Goal: Navigation & Orientation: Understand site structure

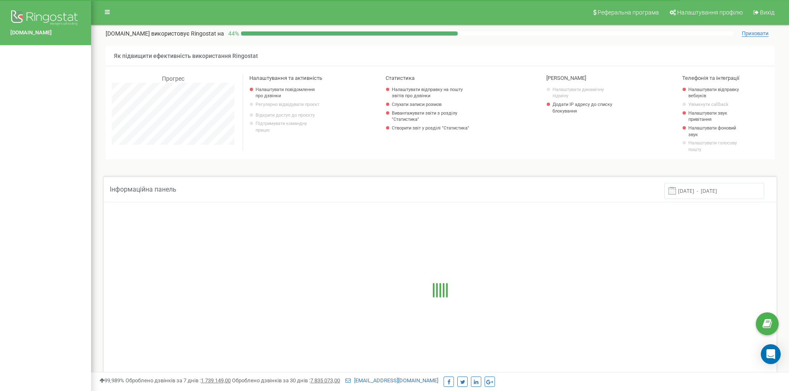
scroll to position [497, 698]
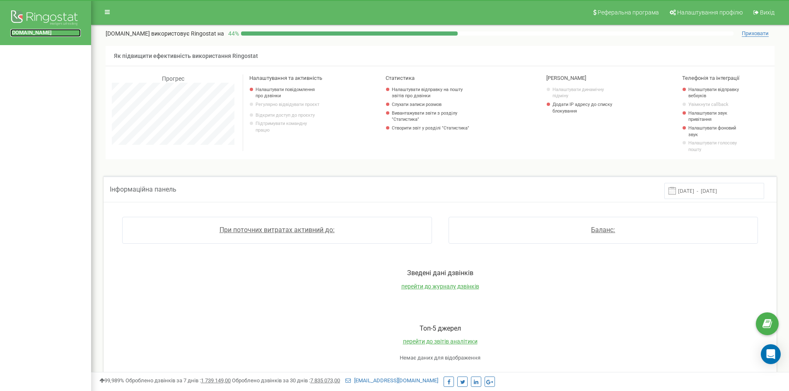
click at [43, 32] on link "[DOMAIN_NAME]" at bounding box center [45, 33] width 70 height 8
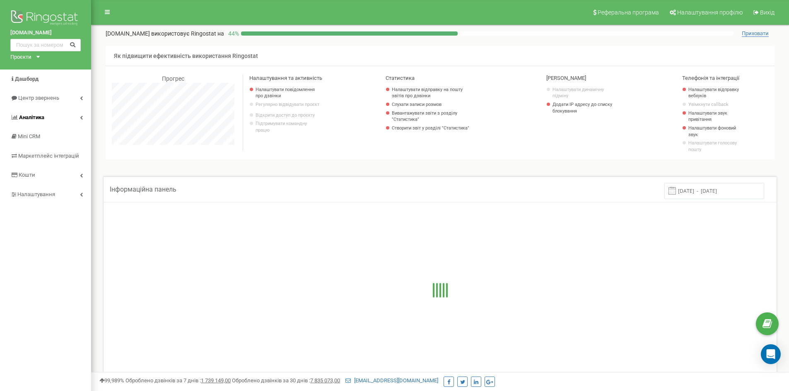
scroll to position [497, 698]
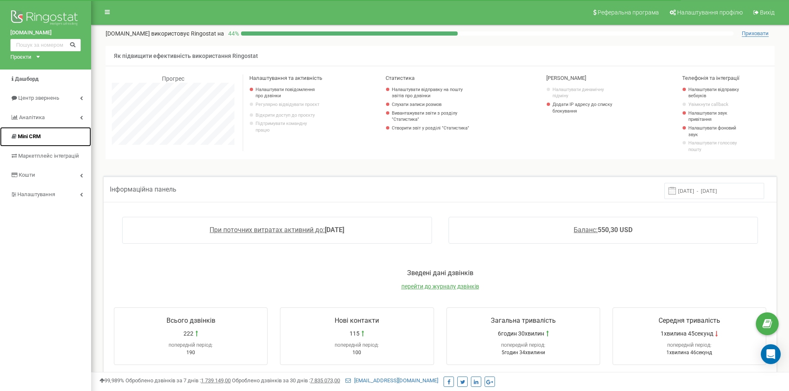
click at [26, 131] on link "Mini CRM" at bounding box center [45, 136] width 91 height 19
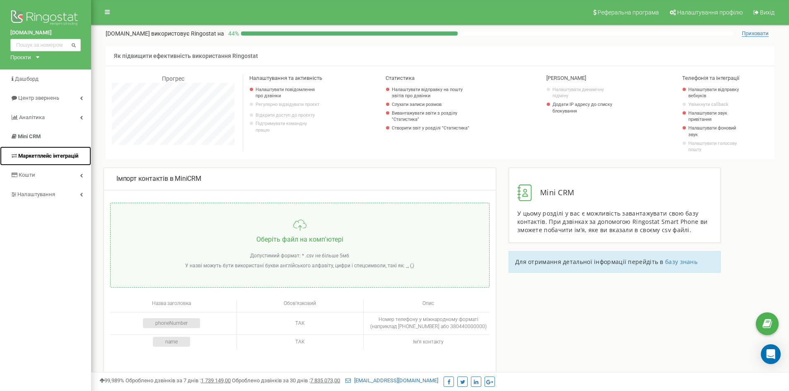
click at [43, 155] on span "Маркетплейс інтеграцій" at bounding box center [48, 156] width 60 height 6
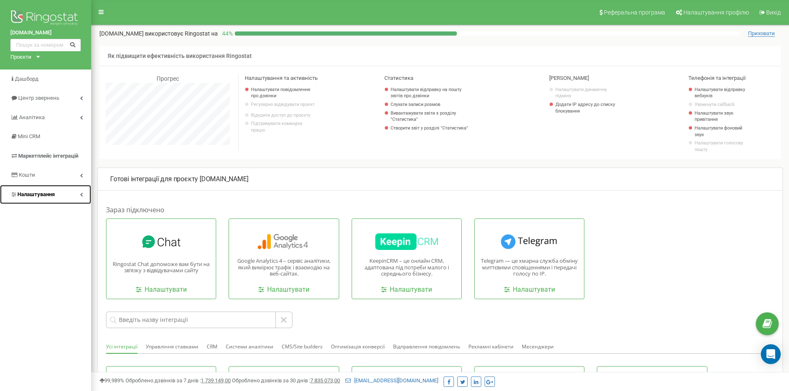
click at [57, 195] on link "Налаштування" at bounding box center [45, 194] width 91 height 19
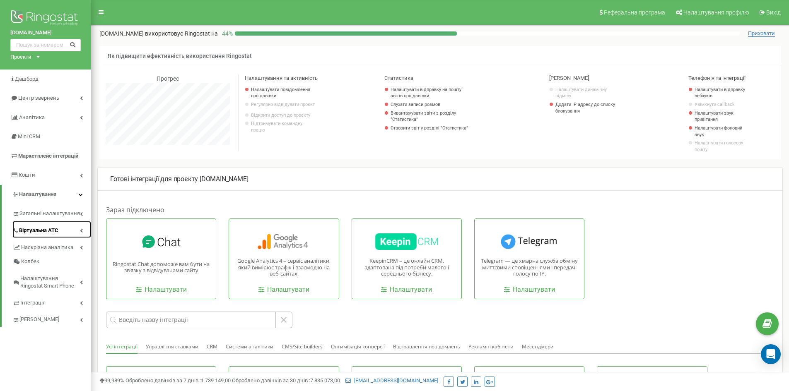
click at [48, 224] on link "Віртуальна АТС" at bounding box center [51, 229] width 79 height 17
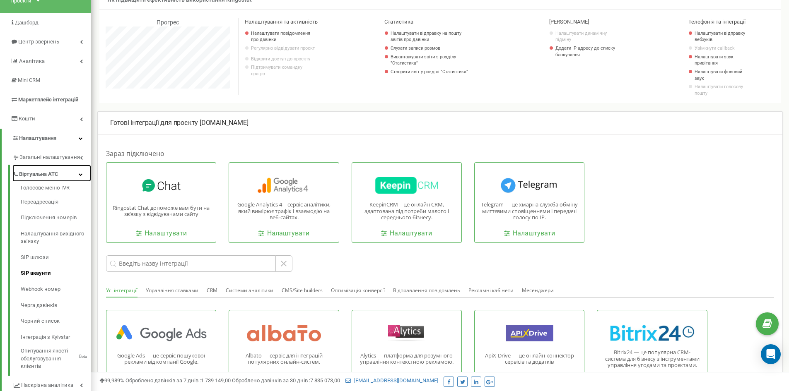
scroll to position [83, 0]
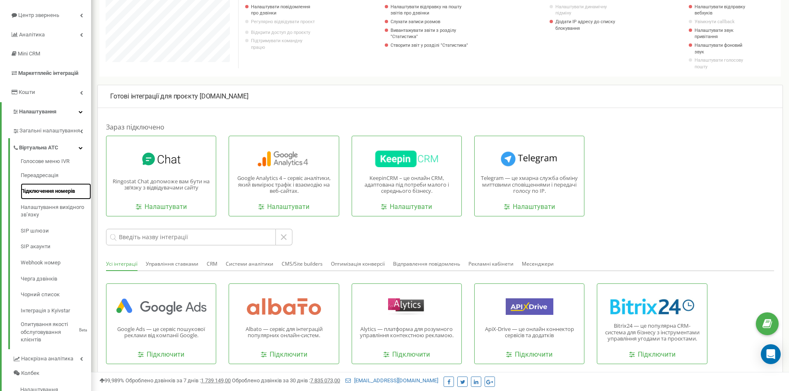
click at [41, 192] on link "Підключення номерів" at bounding box center [56, 191] width 70 height 16
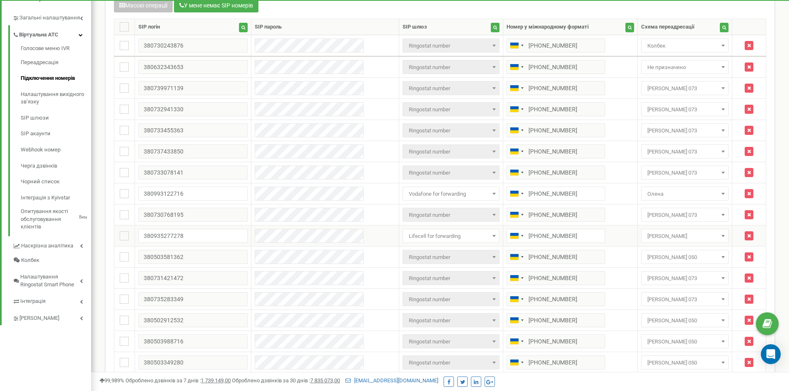
scroll to position [186, 0]
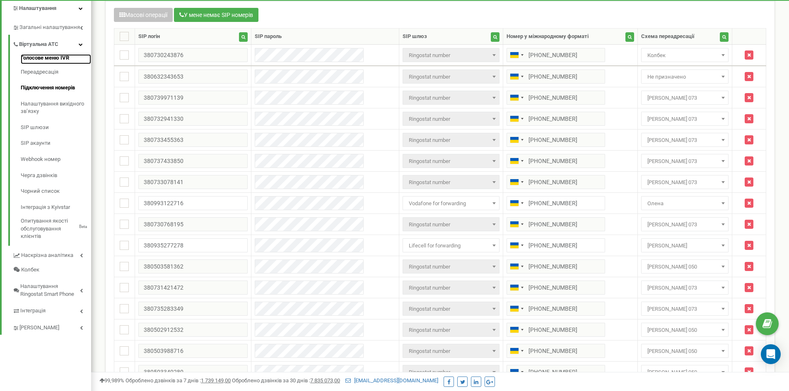
click at [33, 59] on link "Голосове меню IVR" at bounding box center [56, 59] width 70 height 10
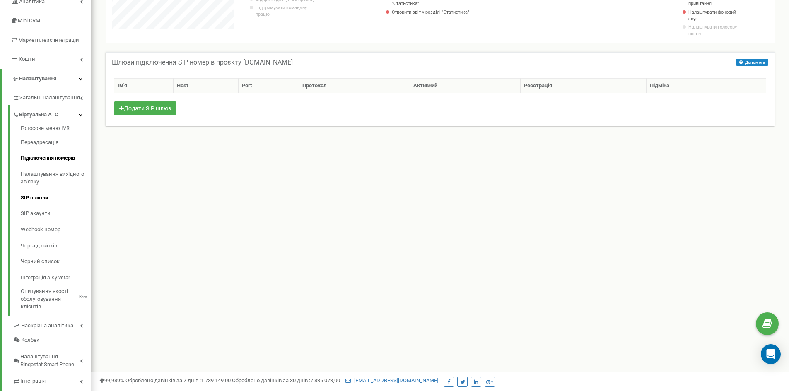
scroll to position [151, 0]
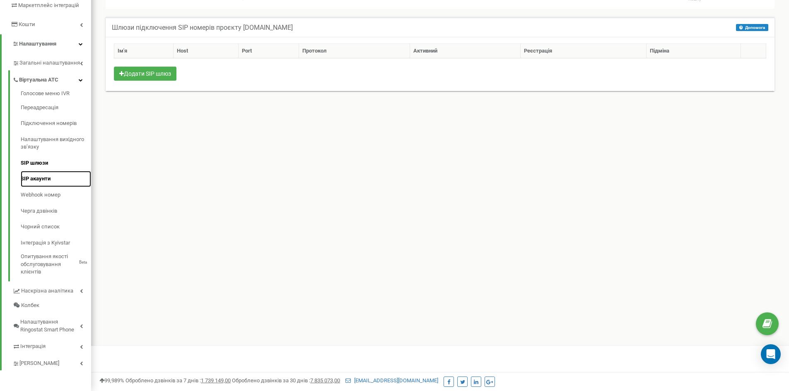
click at [30, 179] on link "SIP акаунти" at bounding box center [56, 179] width 70 height 16
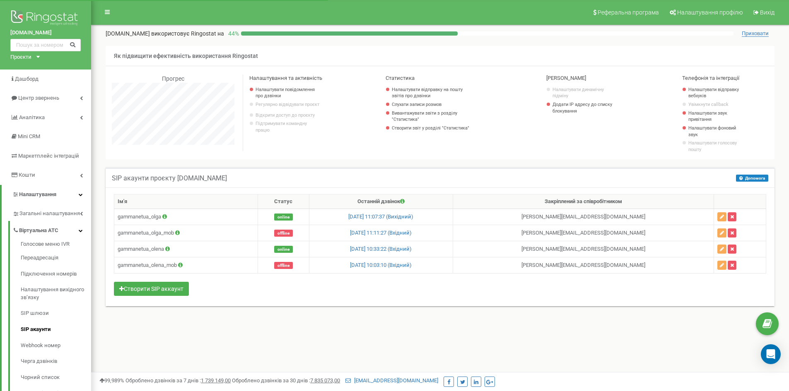
scroll to position [497, 698]
click at [183, 265] on icon at bounding box center [180, 265] width 5 height 5
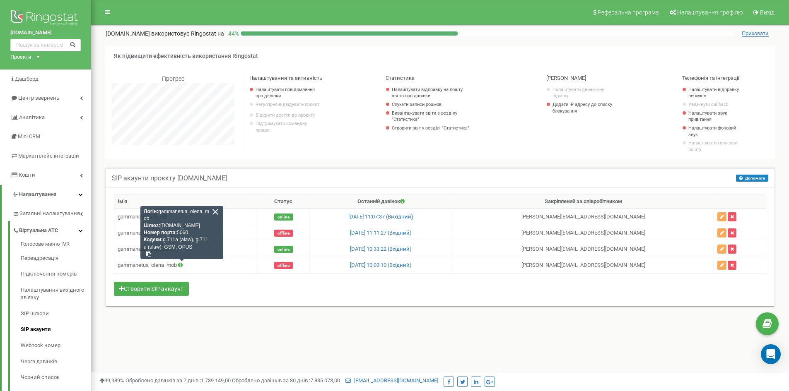
click at [239, 328] on div "SIP акаунти проєкту [DOMAIN_NAME] Допомога Допомога В даному розділі ви можете …" at bounding box center [439, 246] width 685 height 174
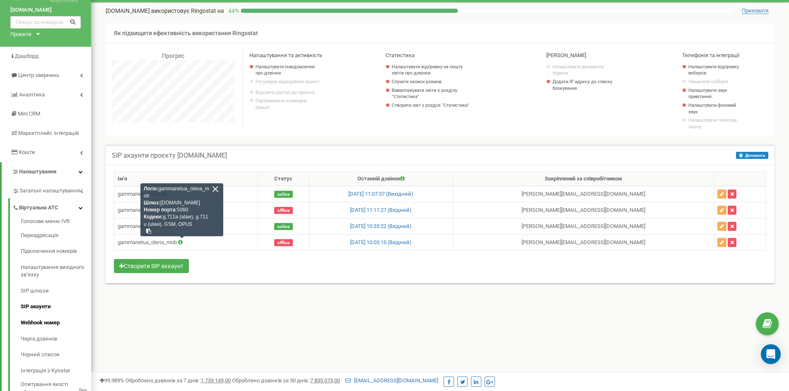
scroll to position [41, 0]
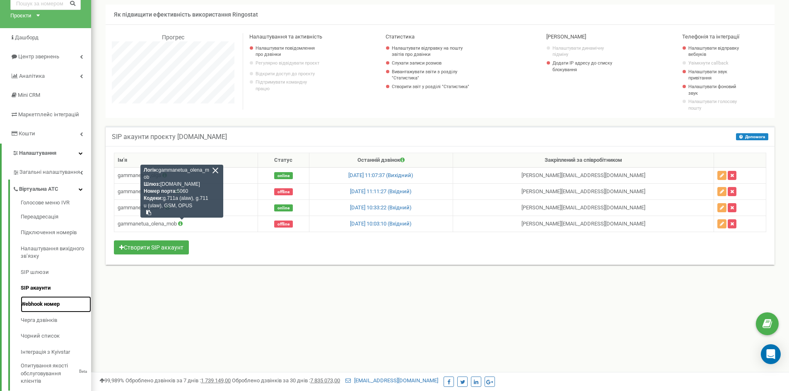
click at [34, 306] on link "Webhook номер" at bounding box center [56, 304] width 70 height 16
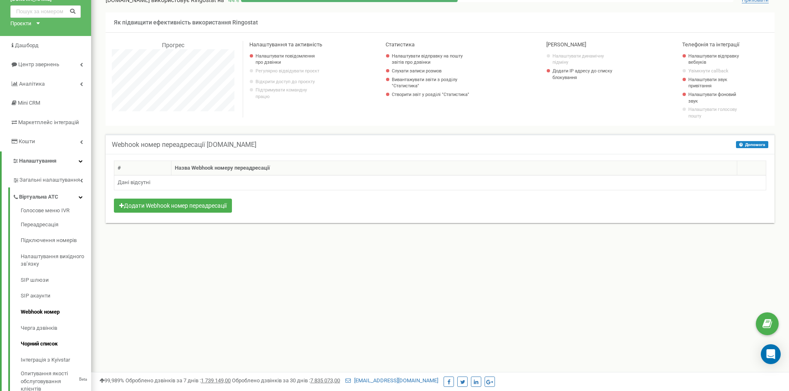
scroll to position [83, 0]
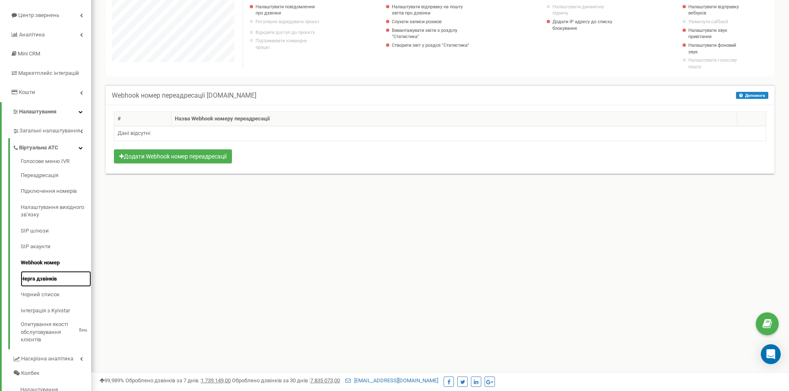
click at [41, 277] on link "Черга дзвінків" at bounding box center [56, 279] width 70 height 16
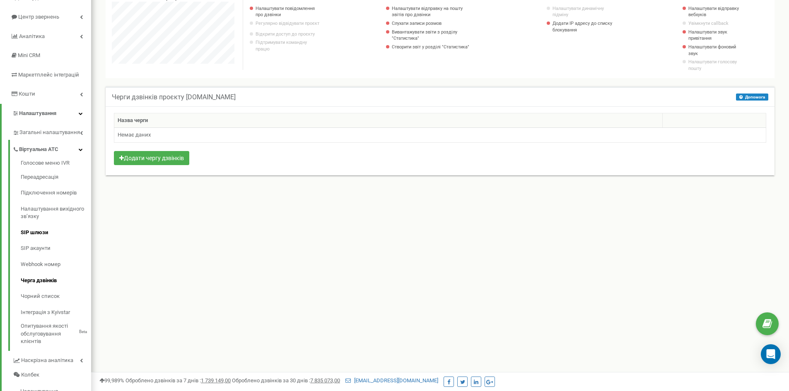
scroll to position [83, 0]
click at [36, 292] on link "Чорний список" at bounding box center [56, 295] width 70 height 16
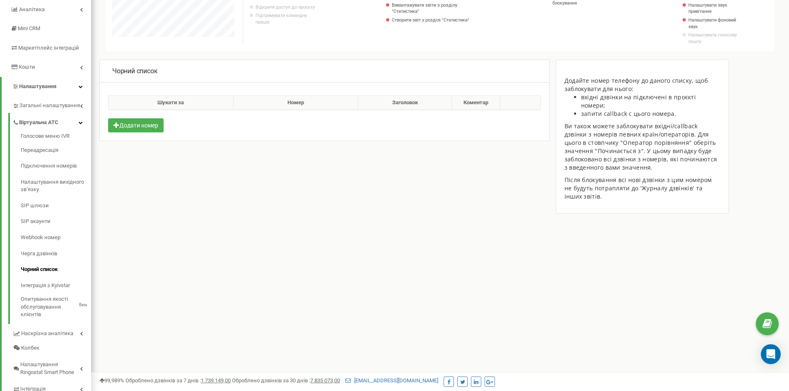
scroll to position [151, 0]
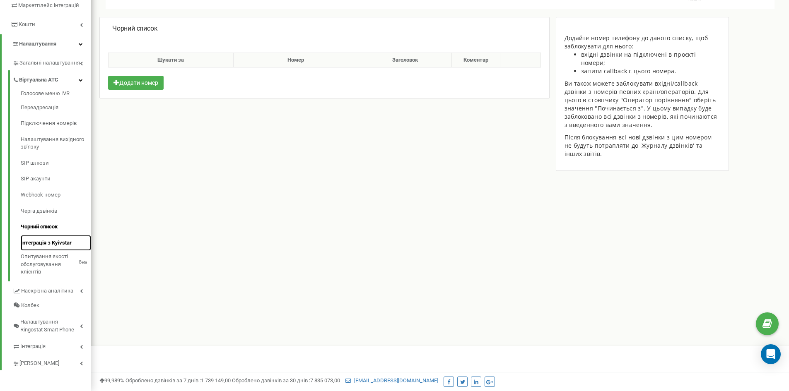
click at [45, 238] on link "Інтеграція з Kyivstar" at bounding box center [56, 243] width 70 height 16
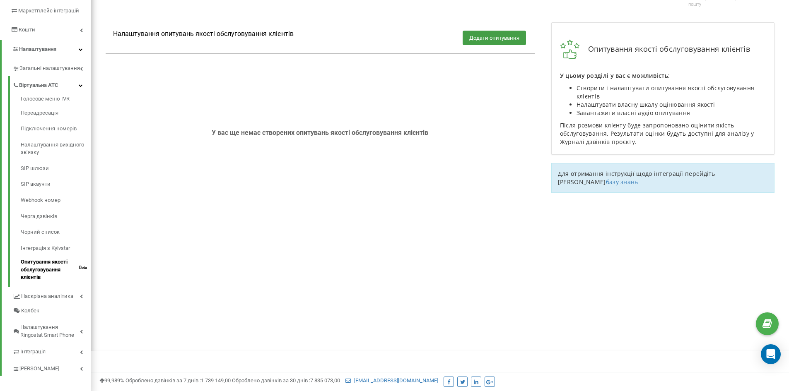
scroll to position [151, 0]
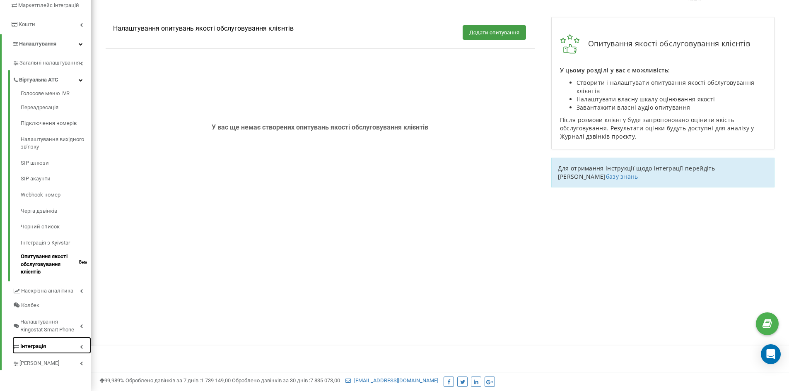
click at [58, 344] on link "Інтеграція" at bounding box center [51, 345] width 79 height 17
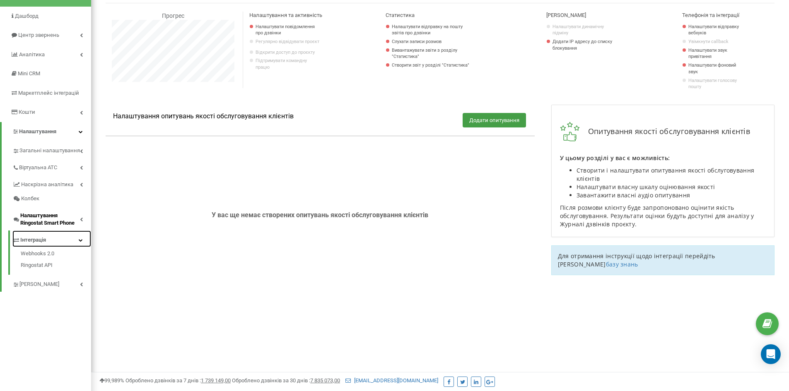
scroll to position [0, 0]
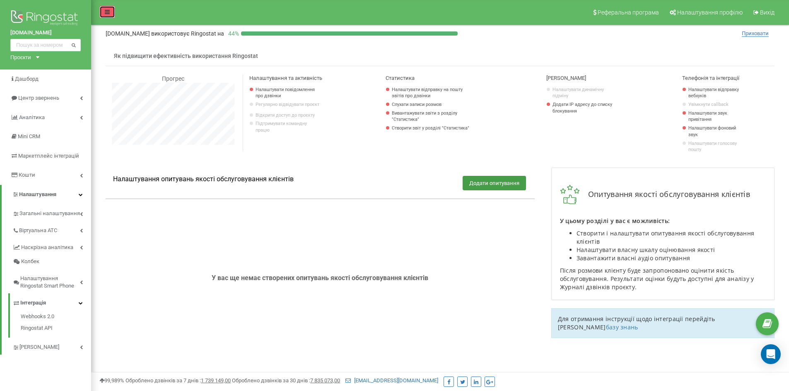
click at [107, 15] on link at bounding box center [107, 12] width 16 height 12
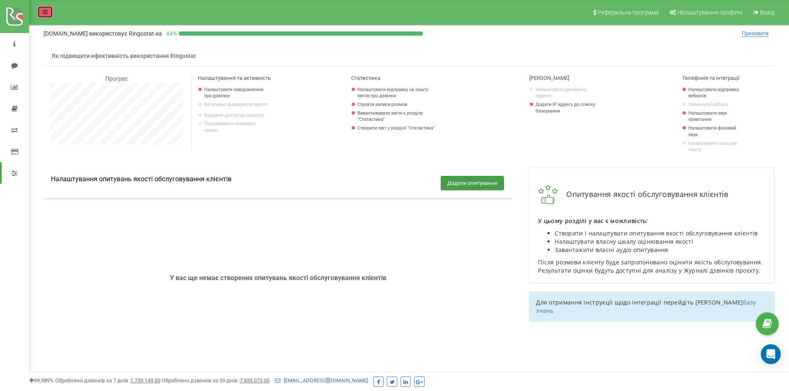
scroll to position [497, 759]
click at [45, 11] on icon at bounding box center [45, 12] width 5 height 6
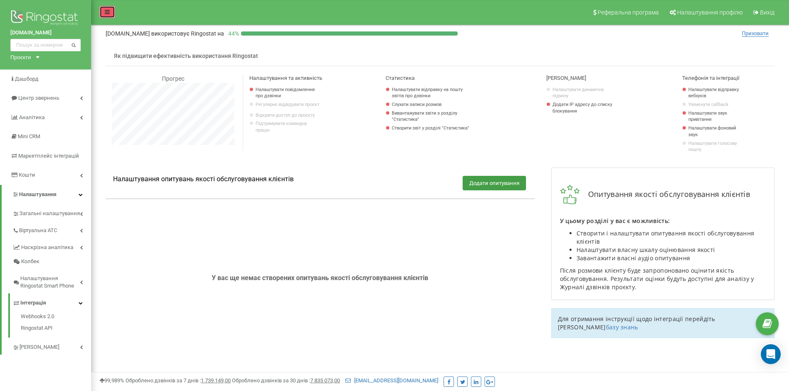
scroll to position [413576, 413376]
click at [62, 349] on link "[PERSON_NAME]" at bounding box center [51, 346] width 79 height 17
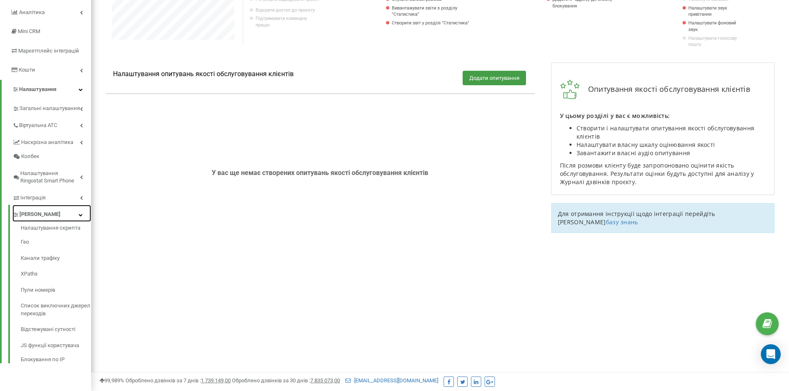
scroll to position [106, 0]
click at [49, 230] on link "Налаштування скрипта" at bounding box center [56, 229] width 70 height 10
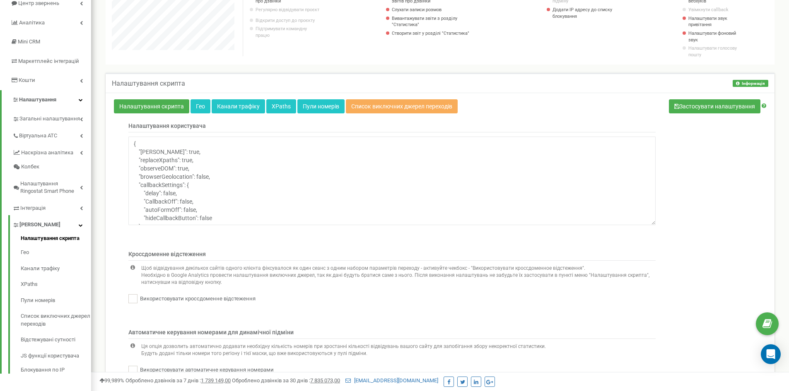
scroll to position [124, 0]
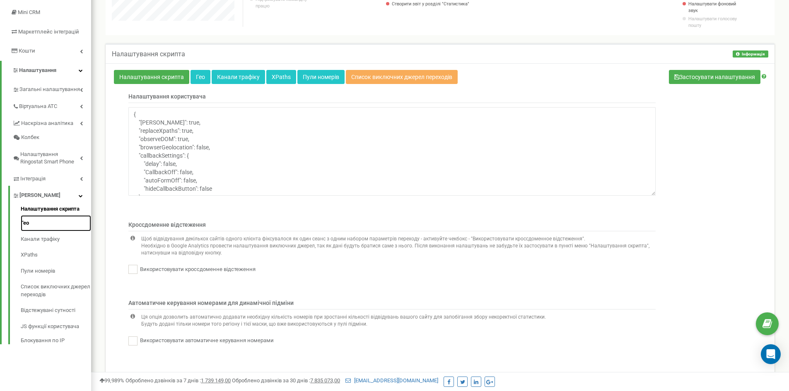
click at [28, 222] on link "Гео" at bounding box center [56, 223] width 70 height 16
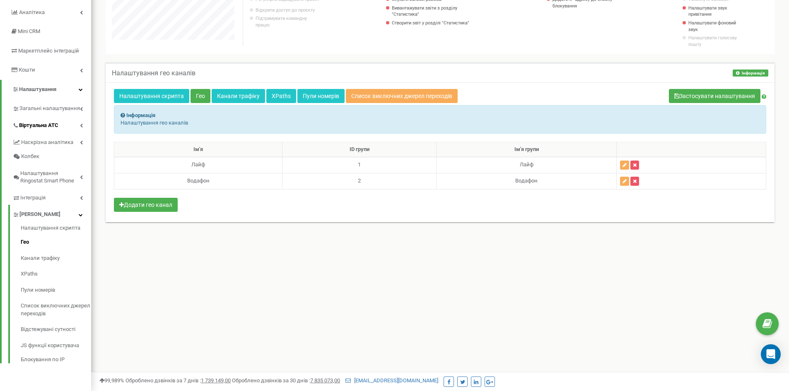
scroll to position [106, 0]
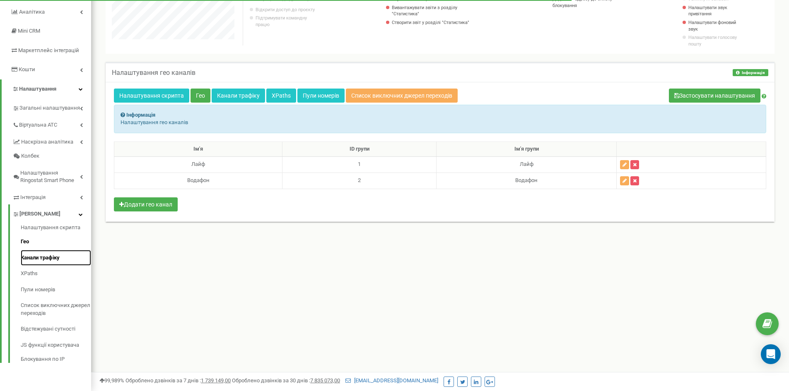
click at [39, 260] on link "Канали трафіку" at bounding box center [56, 258] width 70 height 16
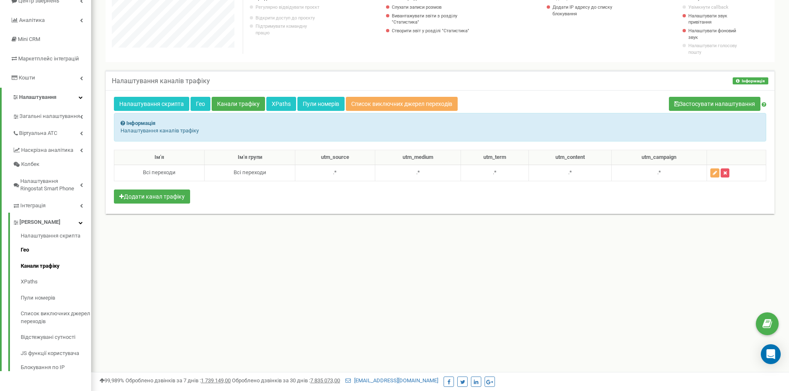
scroll to position [106, 0]
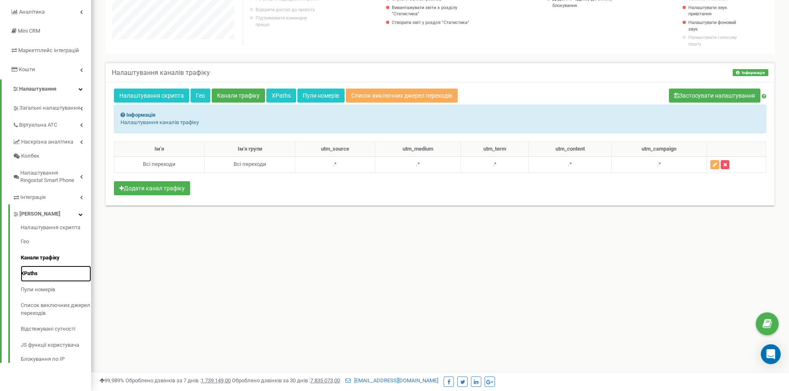
click at [33, 276] on link "XPaths" at bounding box center [56, 274] width 70 height 16
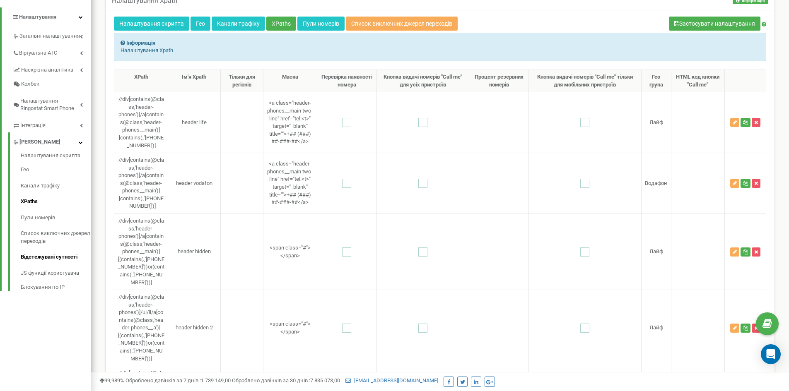
scroll to position [166, 0]
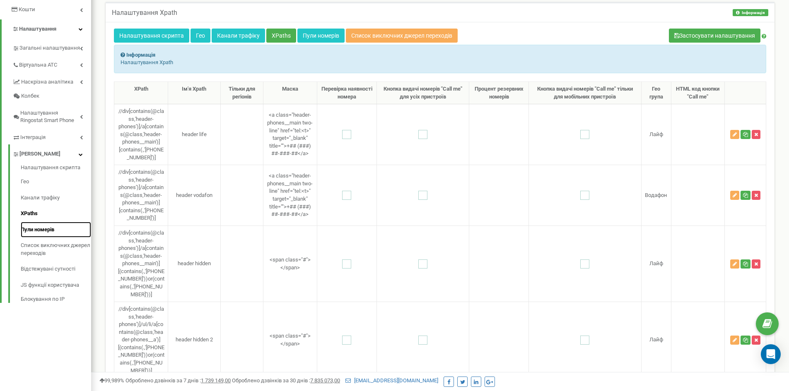
click at [38, 231] on link "Пули номерів" at bounding box center [56, 230] width 70 height 16
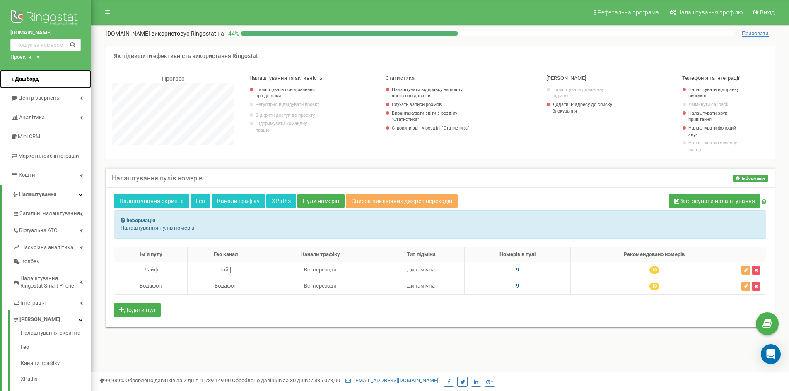
click at [27, 84] on link "Дашборд" at bounding box center [45, 79] width 91 height 19
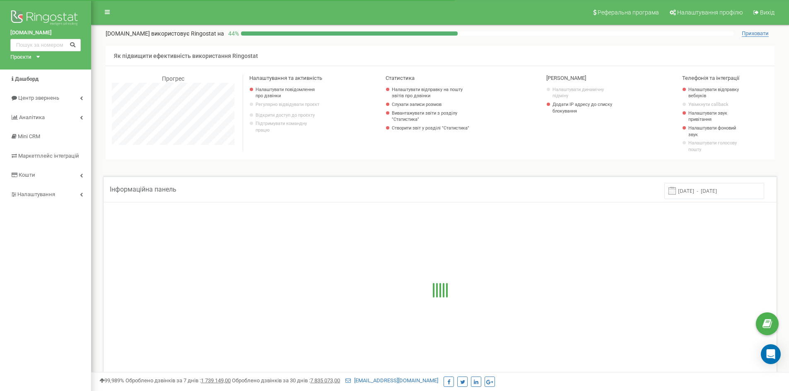
scroll to position [497, 698]
